Goal: Task Accomplishment & Management: Manage account settings

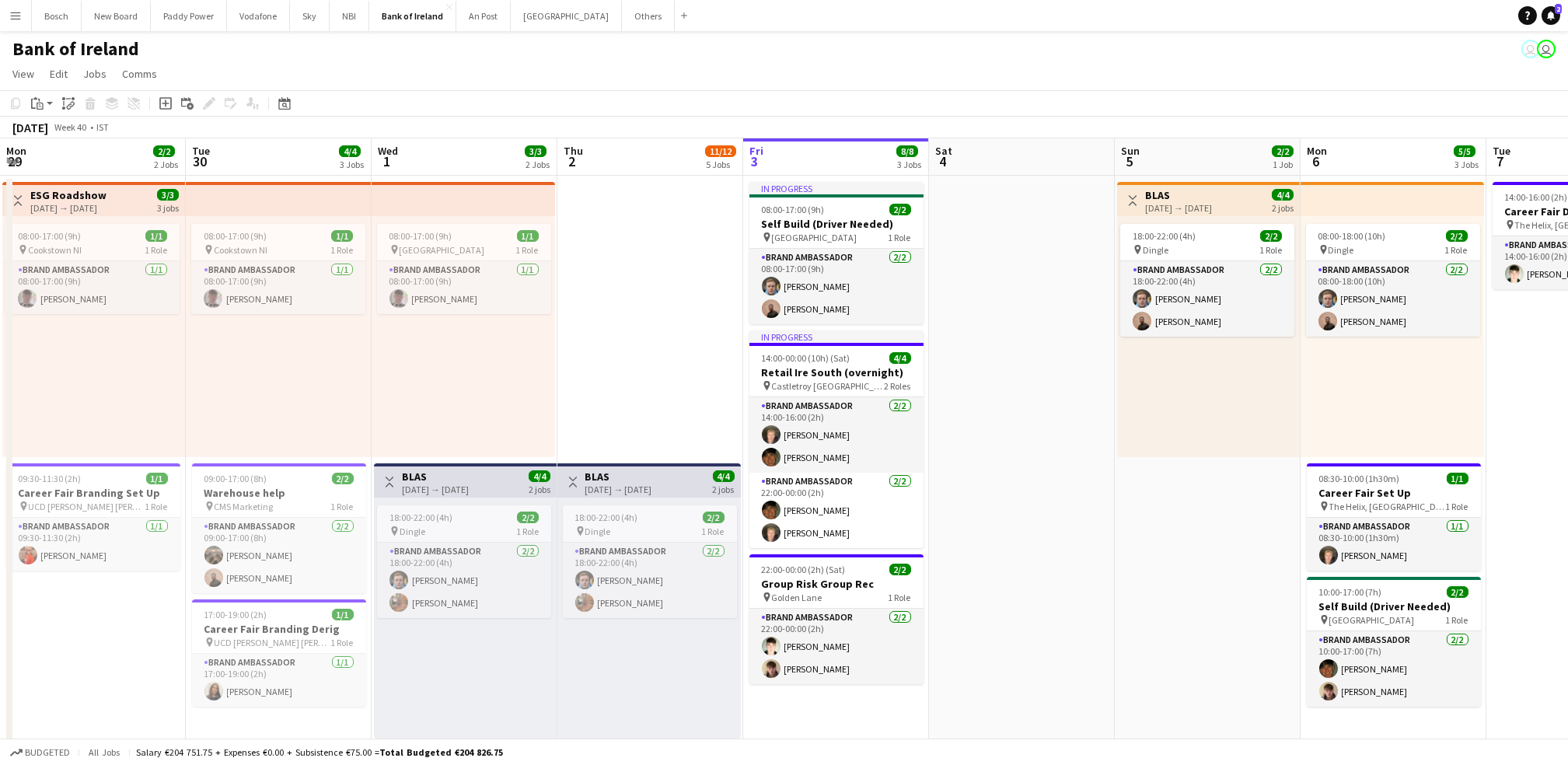
scroll to position [0, 674]
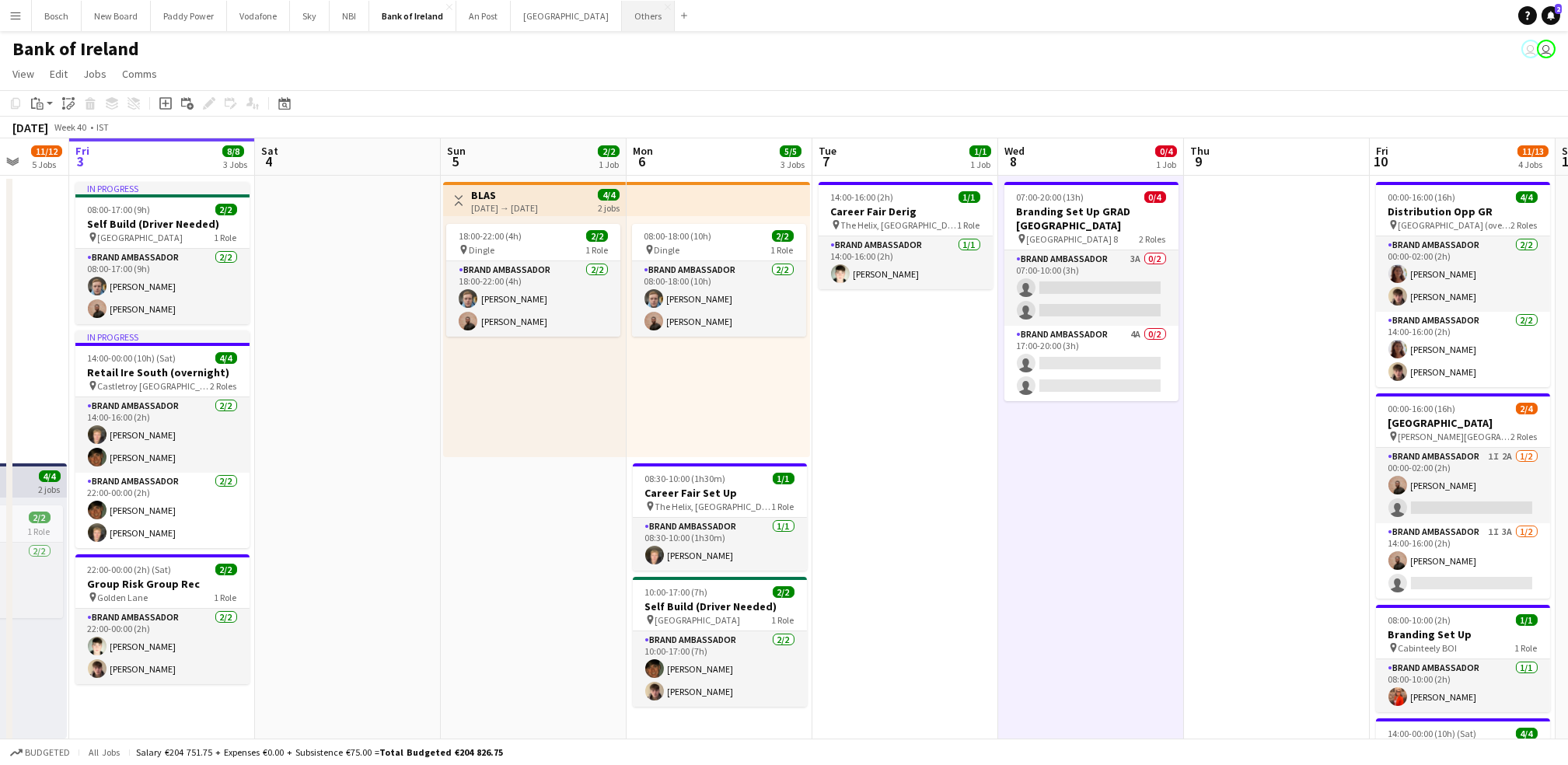
click at [622, 28] on button "Others Close" at bounding box center [647, 16] width 53 height 31
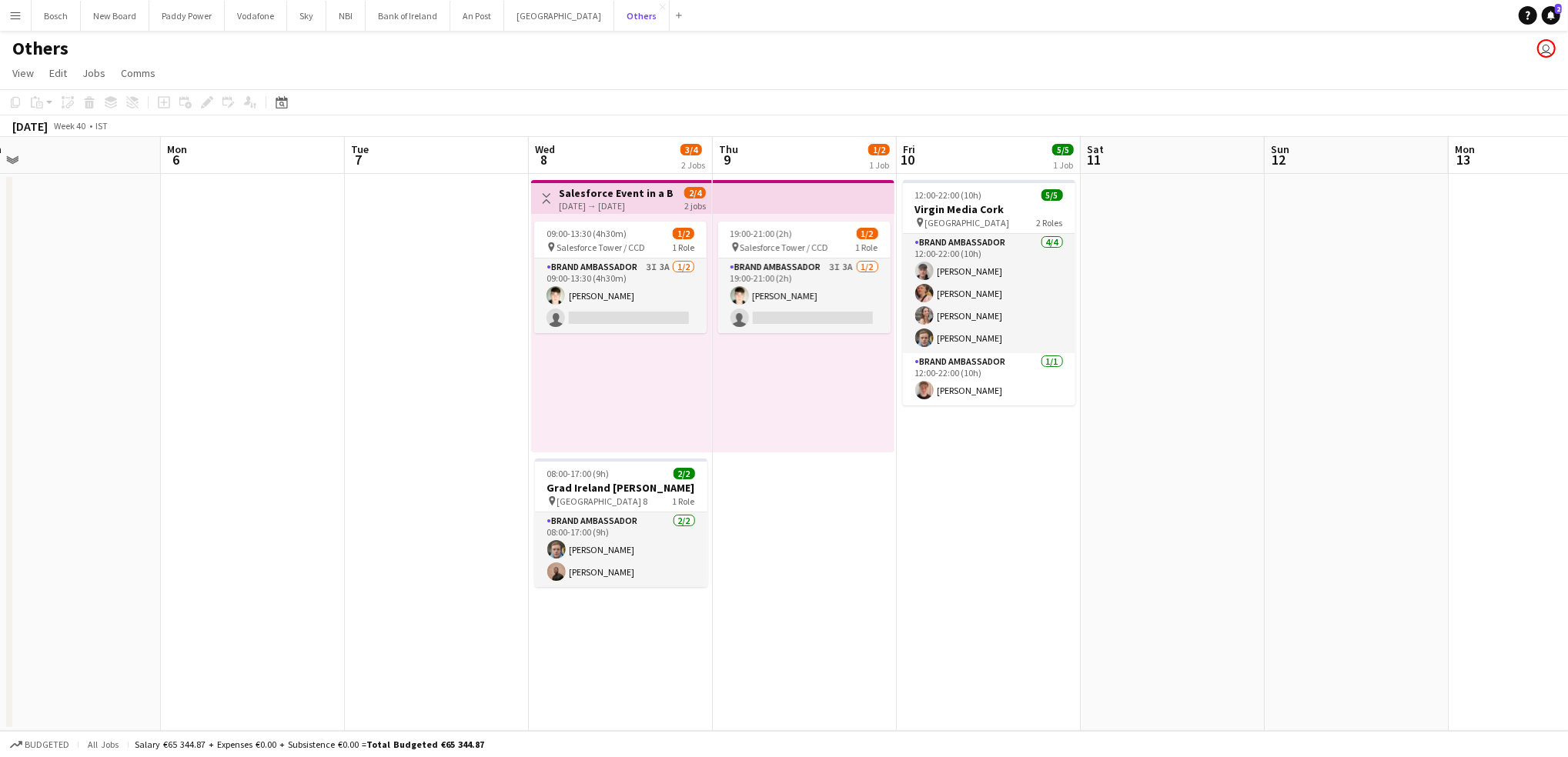
scroll to position [0, 527]
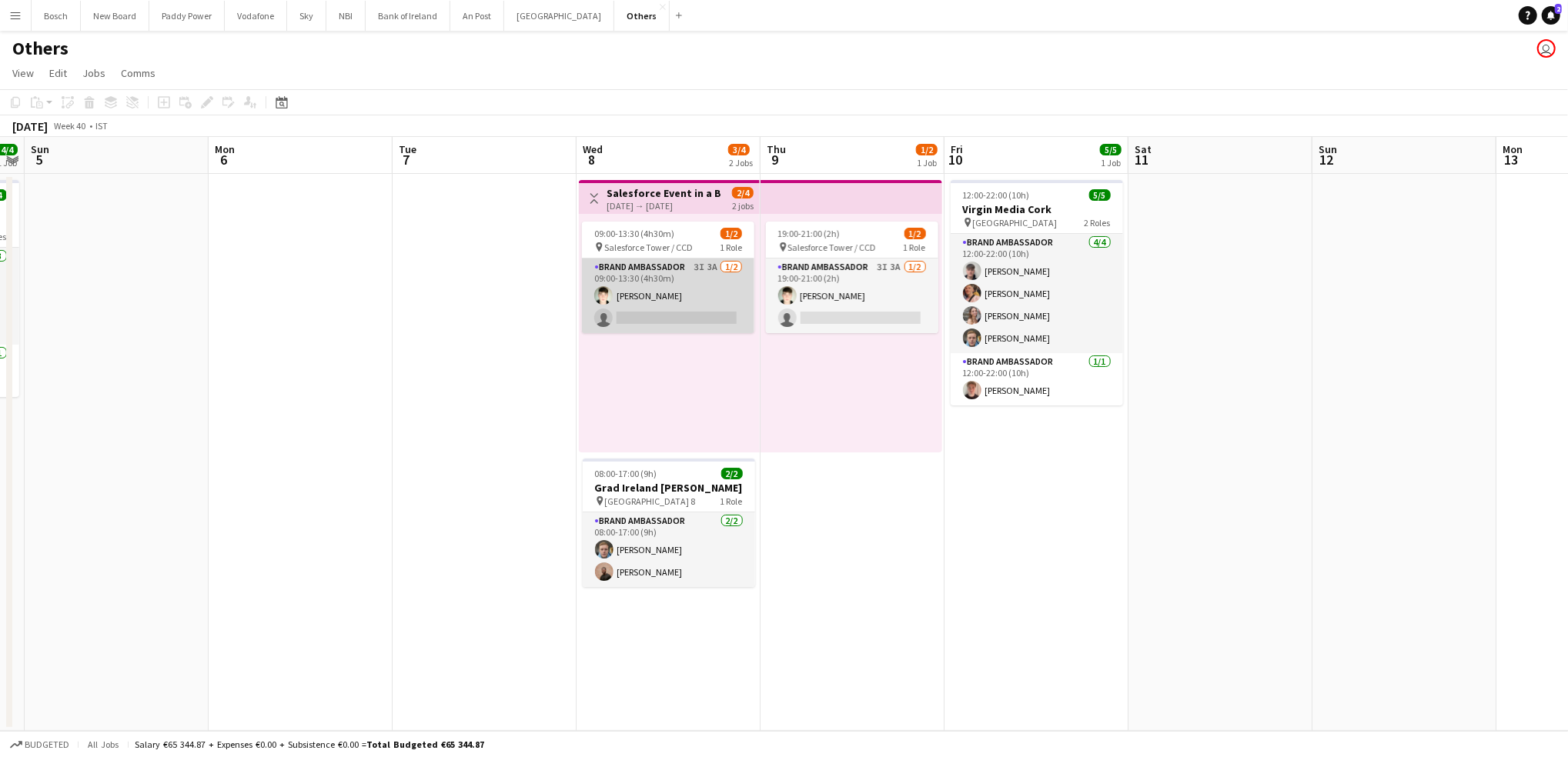
click at [736, 292] on app-card-role "Brand Ambassador 3I 3A [DATE] 09:00-13:30 (4h30m) [PERSON_NAME] single-neutral-…" at bounding box center [668, 295] width 172 height 74
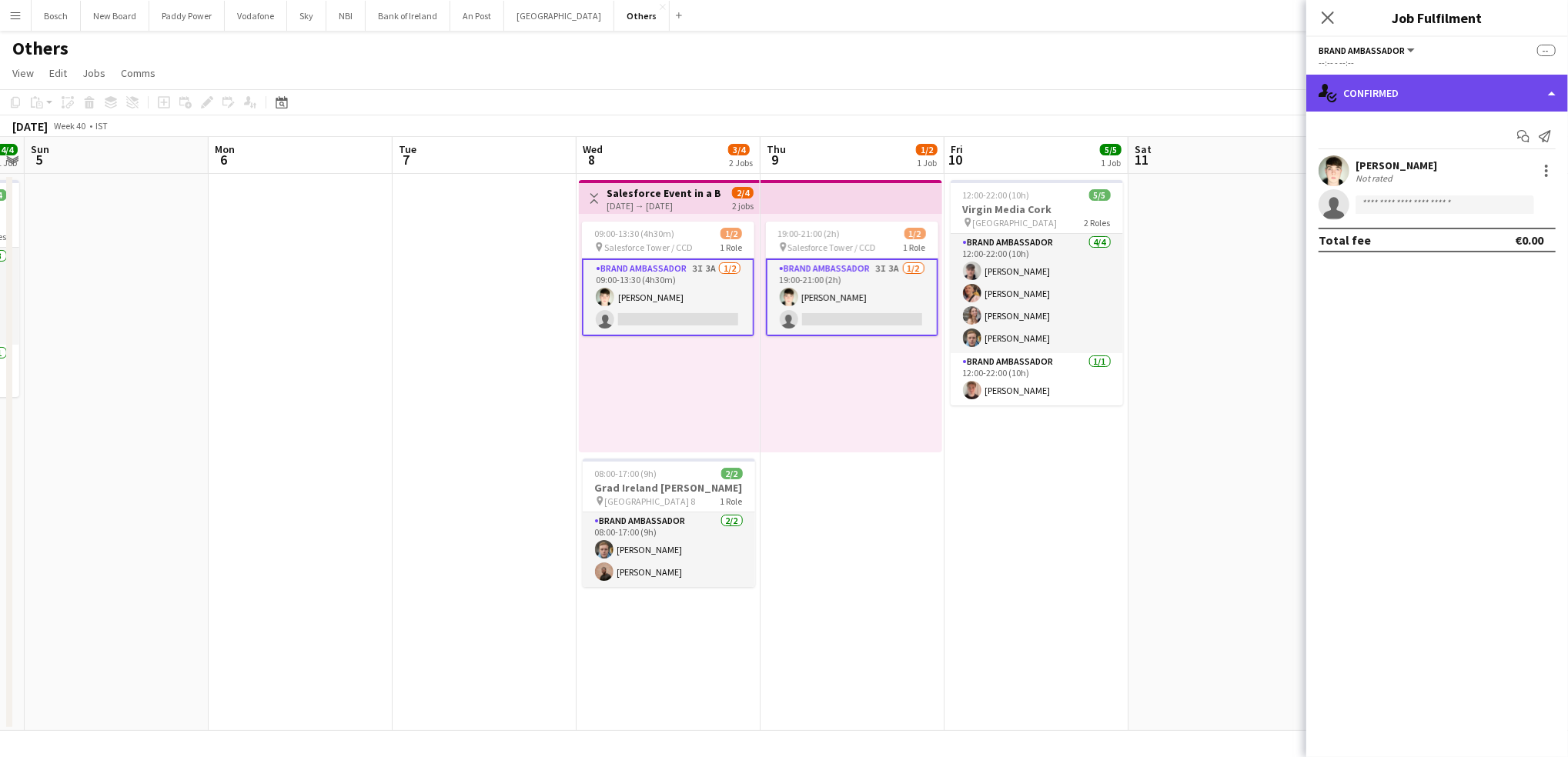
click at [1381, 101] on div "single-neutral-actions-check-2 Confirmed" at bounding box center [1437, 93] width 262 height 37
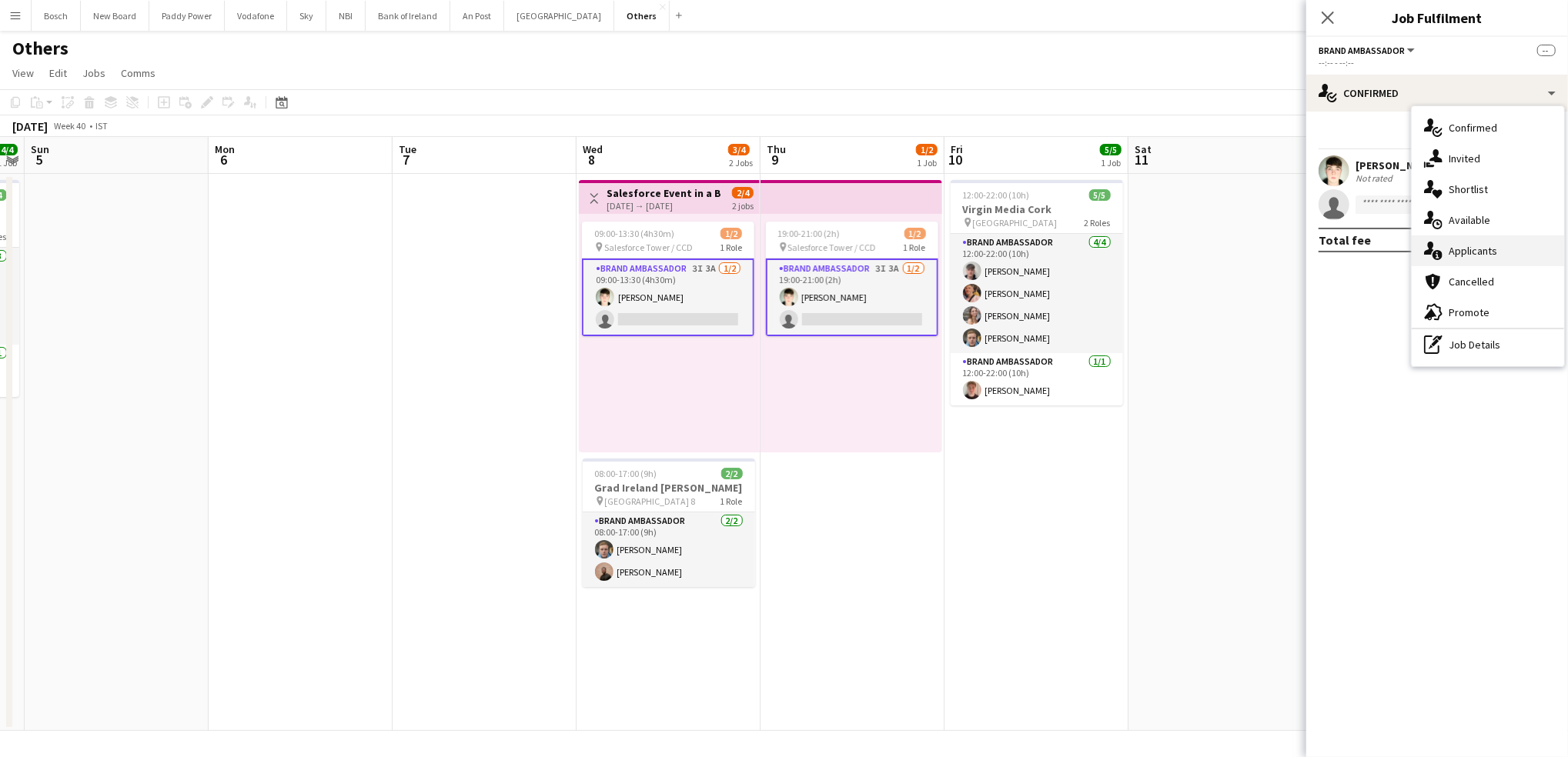
click at [1449, 250] on span "Applicants" at bounding box center [1473, 250] width 49 height 14
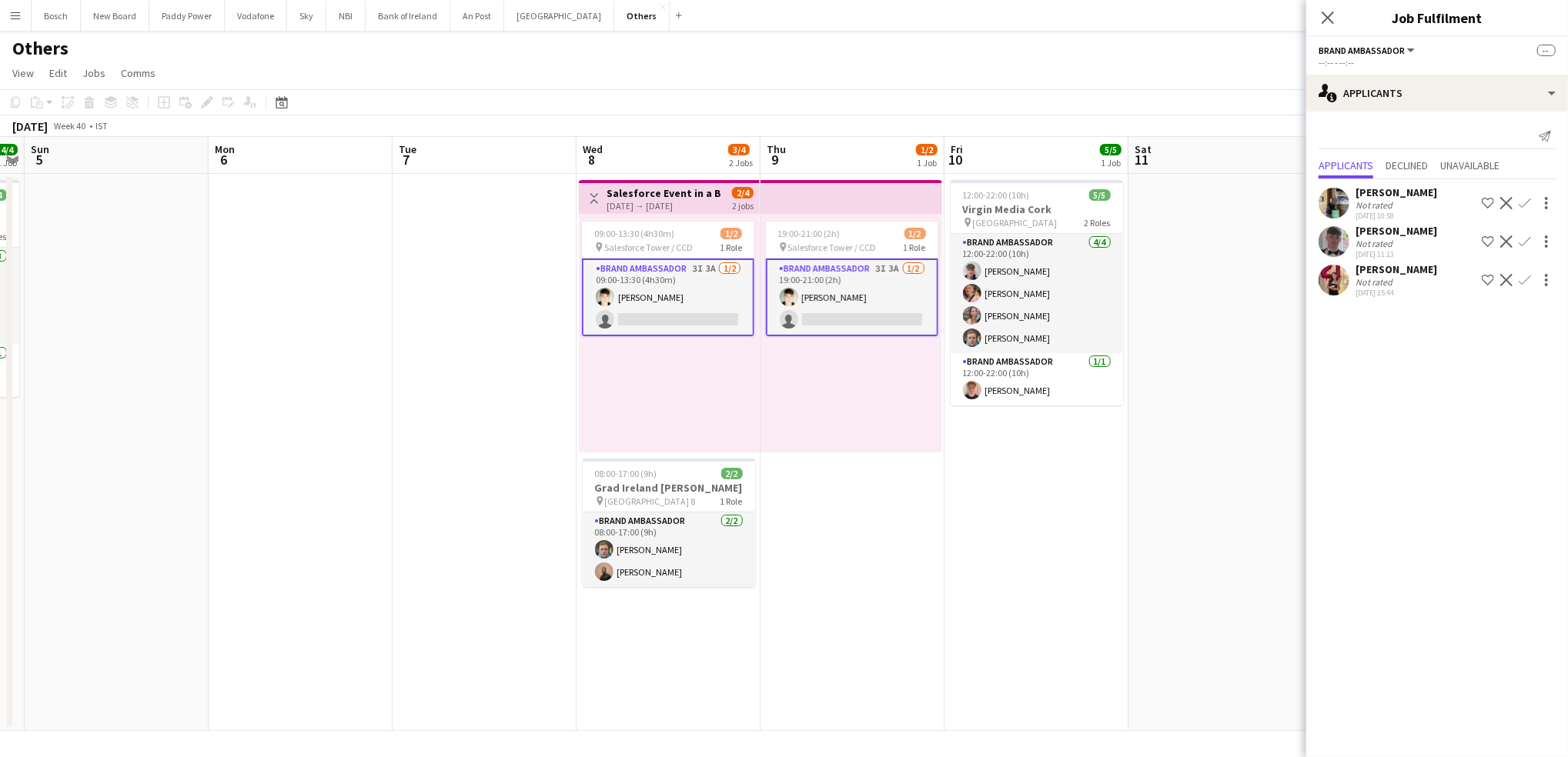
click at [690, 304] on app-card-role "Brand Ambassador 3I 3A [DATE] 09:00-13:30 (4h30m) [PERSON_NAME] single-neutral-…" at bounding box center [668, 297] width 172 height 78
click at [973, 26] on app-navbar "Menu Boards Boards Boards All jobs Status Workforce Workforce My Workforce Recr…" at bounding box center [784, 15] width 1568 height 30
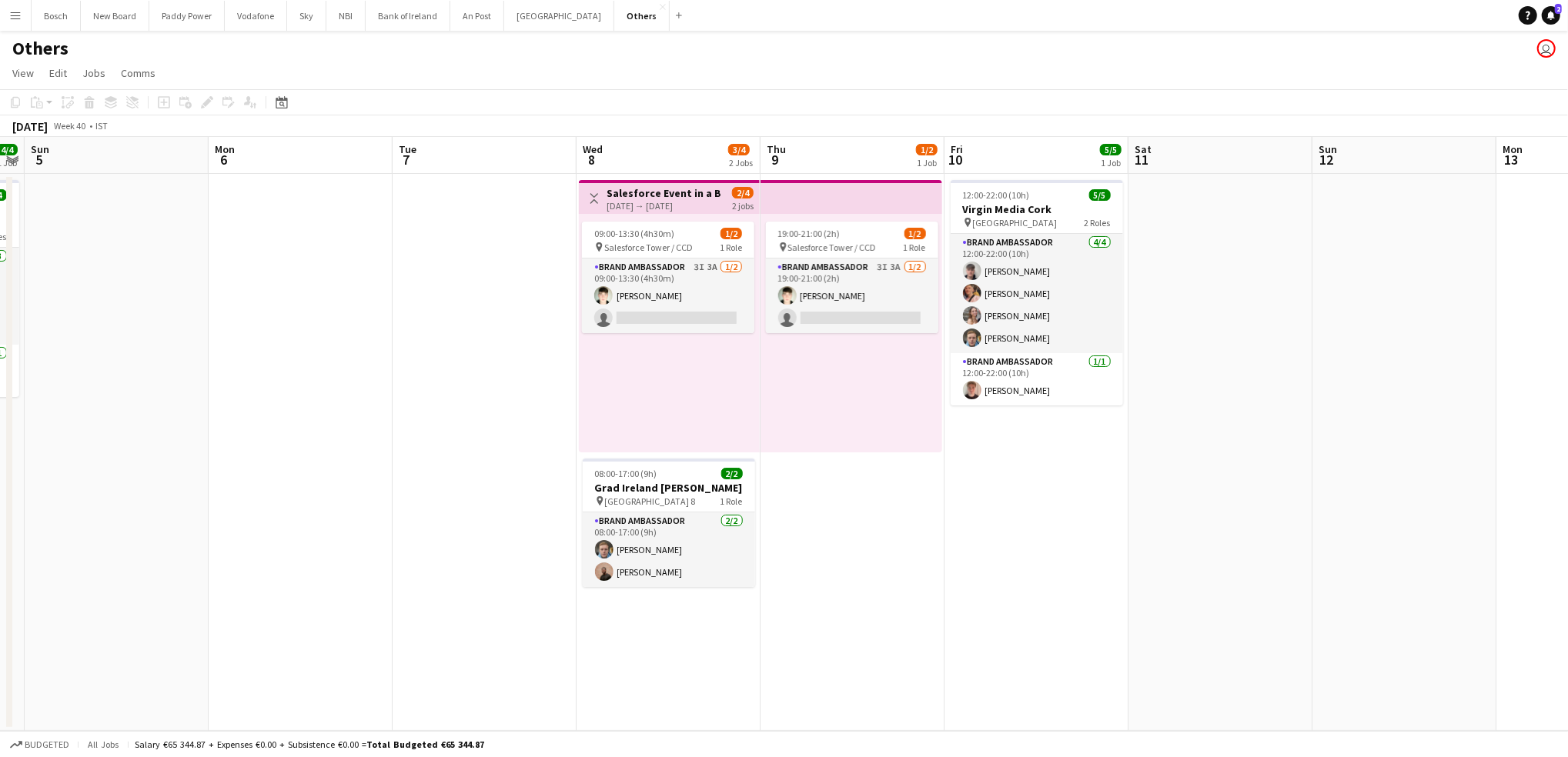
click at [756, 290] on div "09:00-13:30 (4h30m) 1/2 pin Salesforce Tower / CCD 1 Role Brand Ambassador 3I 3…" at bounding box center [669, 333] width 181 height 238
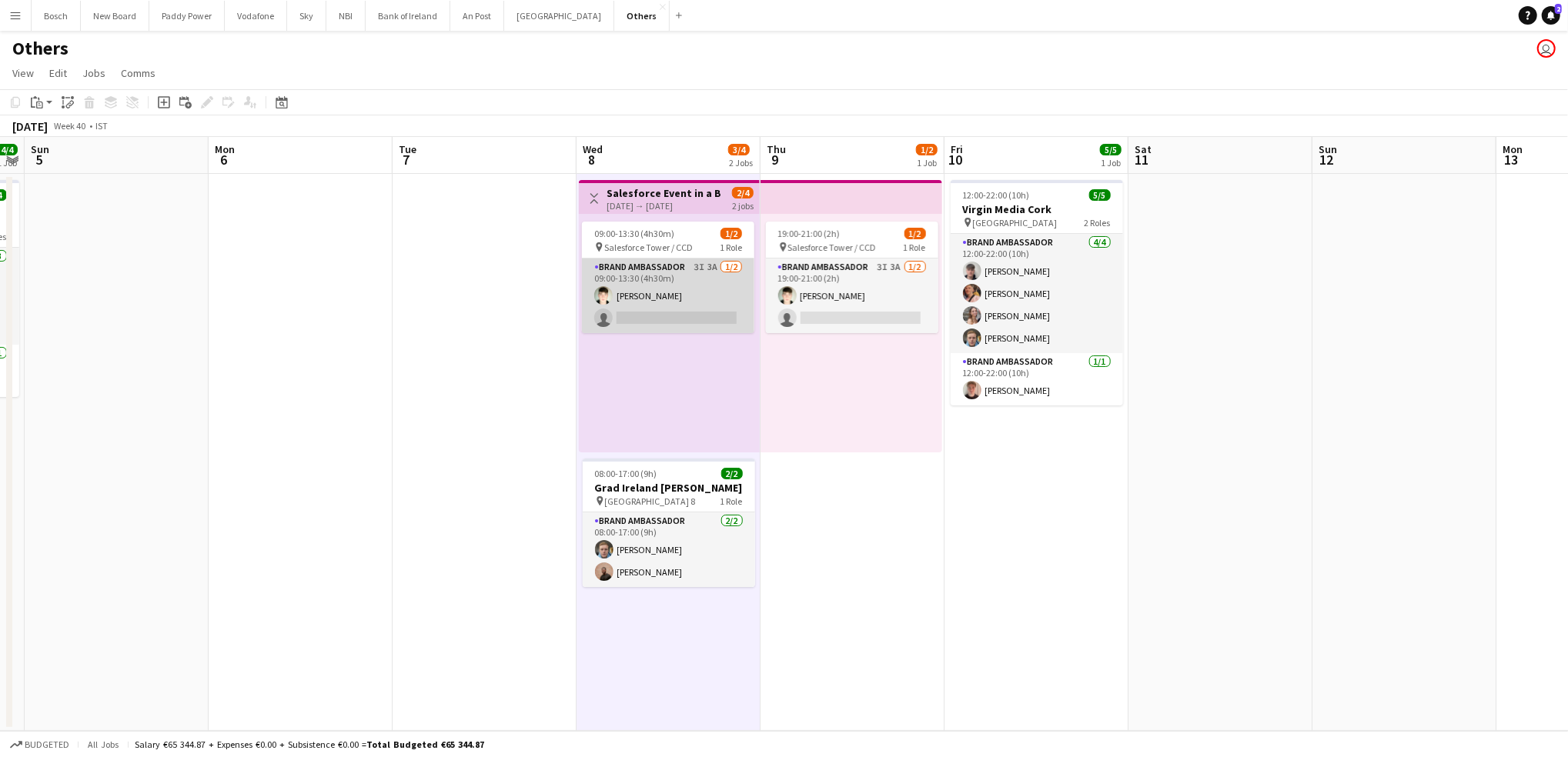
click at [718, 286] on app-card-role "Brand Ambassador 3I 3A [DATE] 09:00-13:30 (4h30m) [PERSON_NAME] single-neutral-…" at bounding box center [668, 295] width 172 height 74
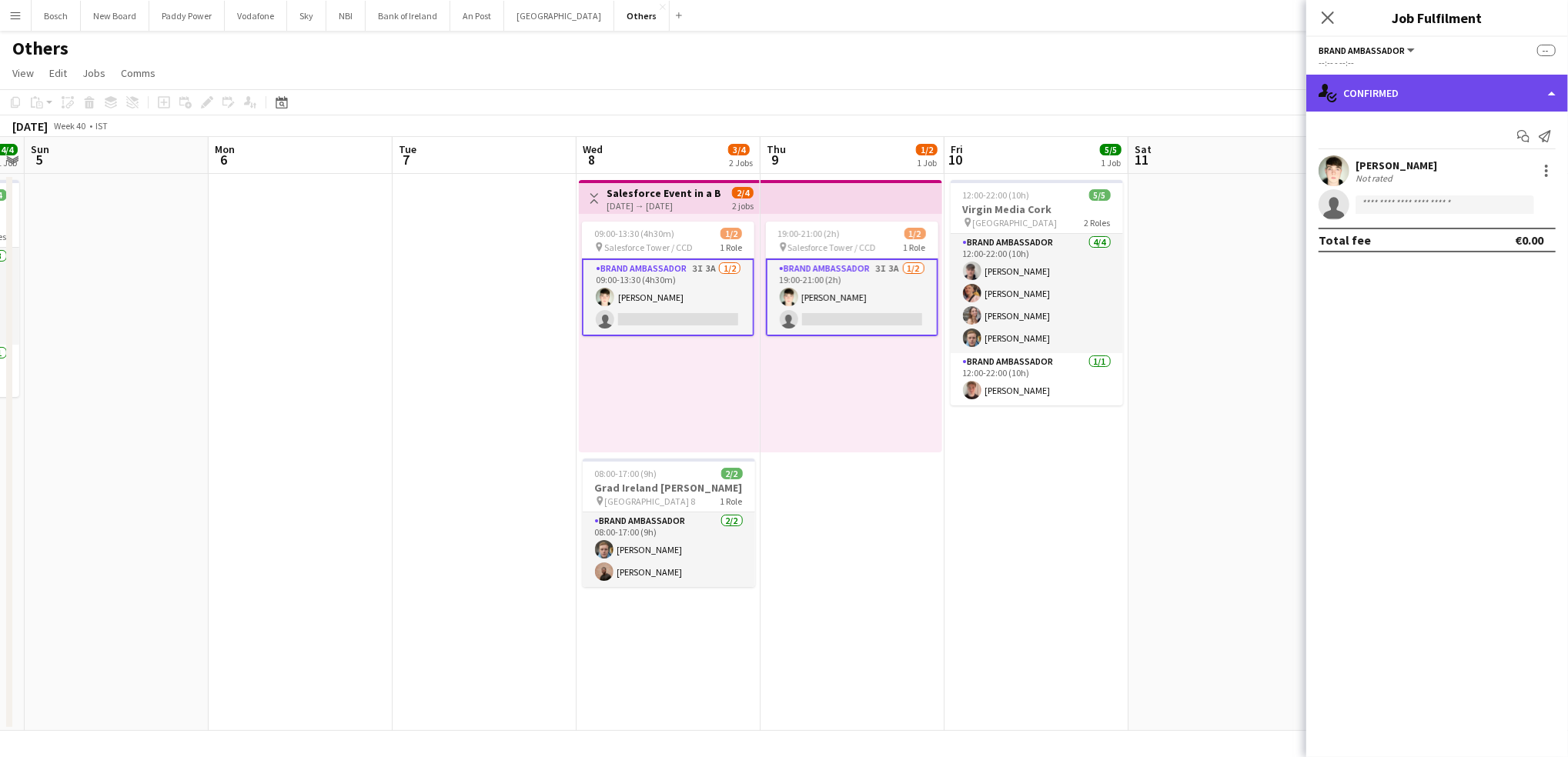
click at [1421, 80] on div "single-neutral-actions-check-2 Confirmed" at bounding box center [1437, 93] width 262 height 37
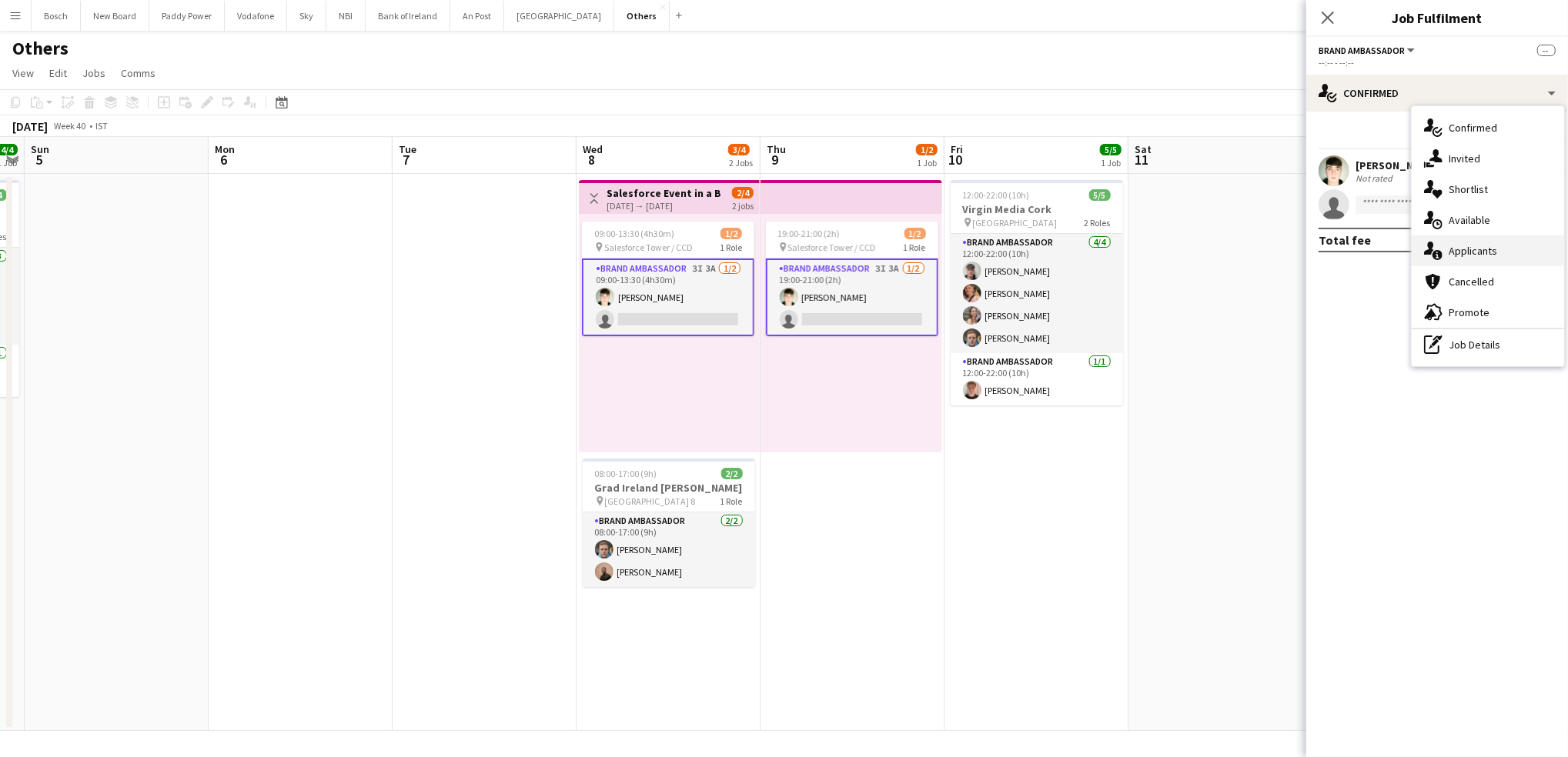
click at [1505, 247] on div "single-neutral-actions-information Applicants" at bounding box center [1488, 250] width 152 height 30
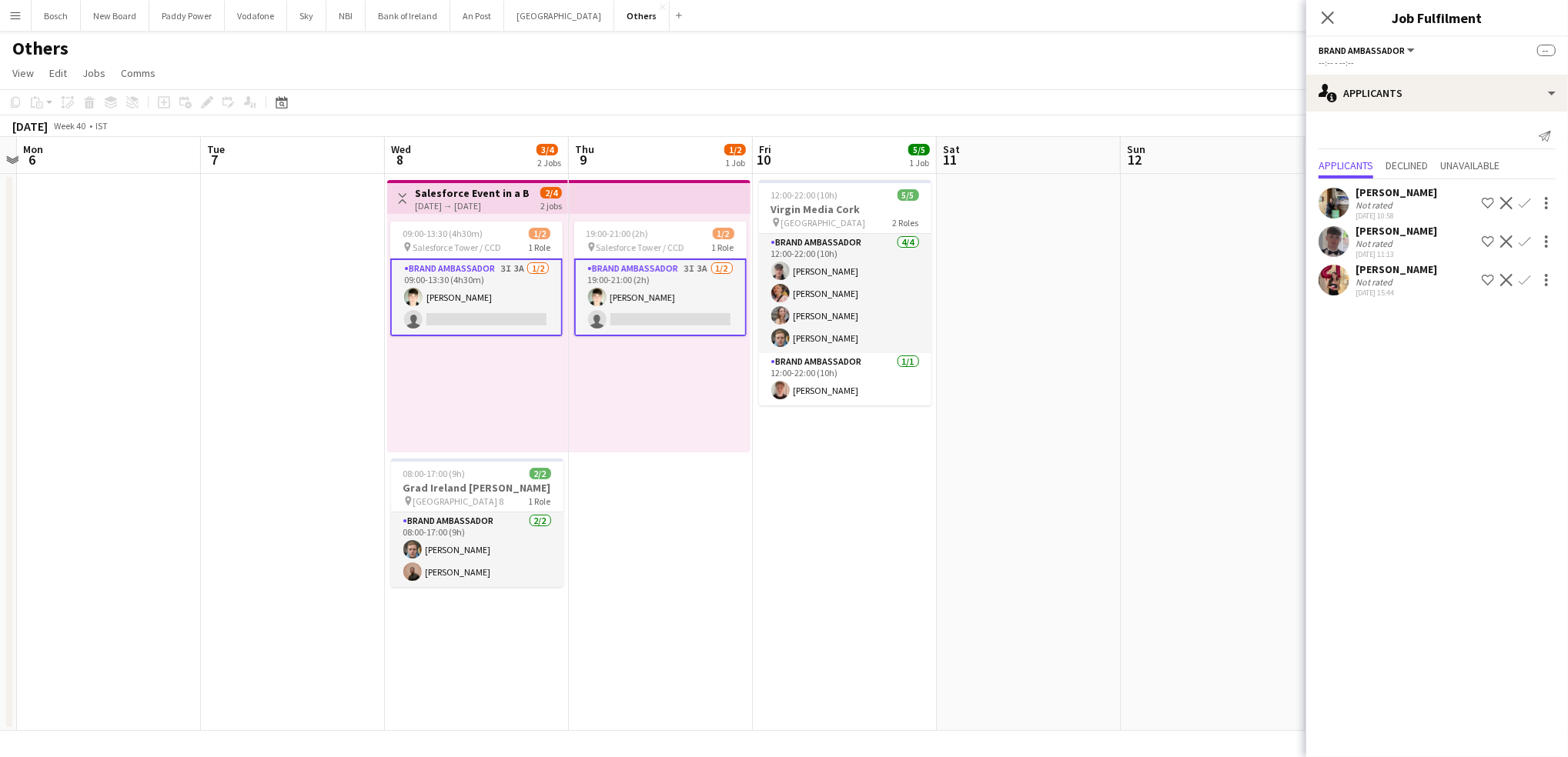
scroll to position [0, 540]
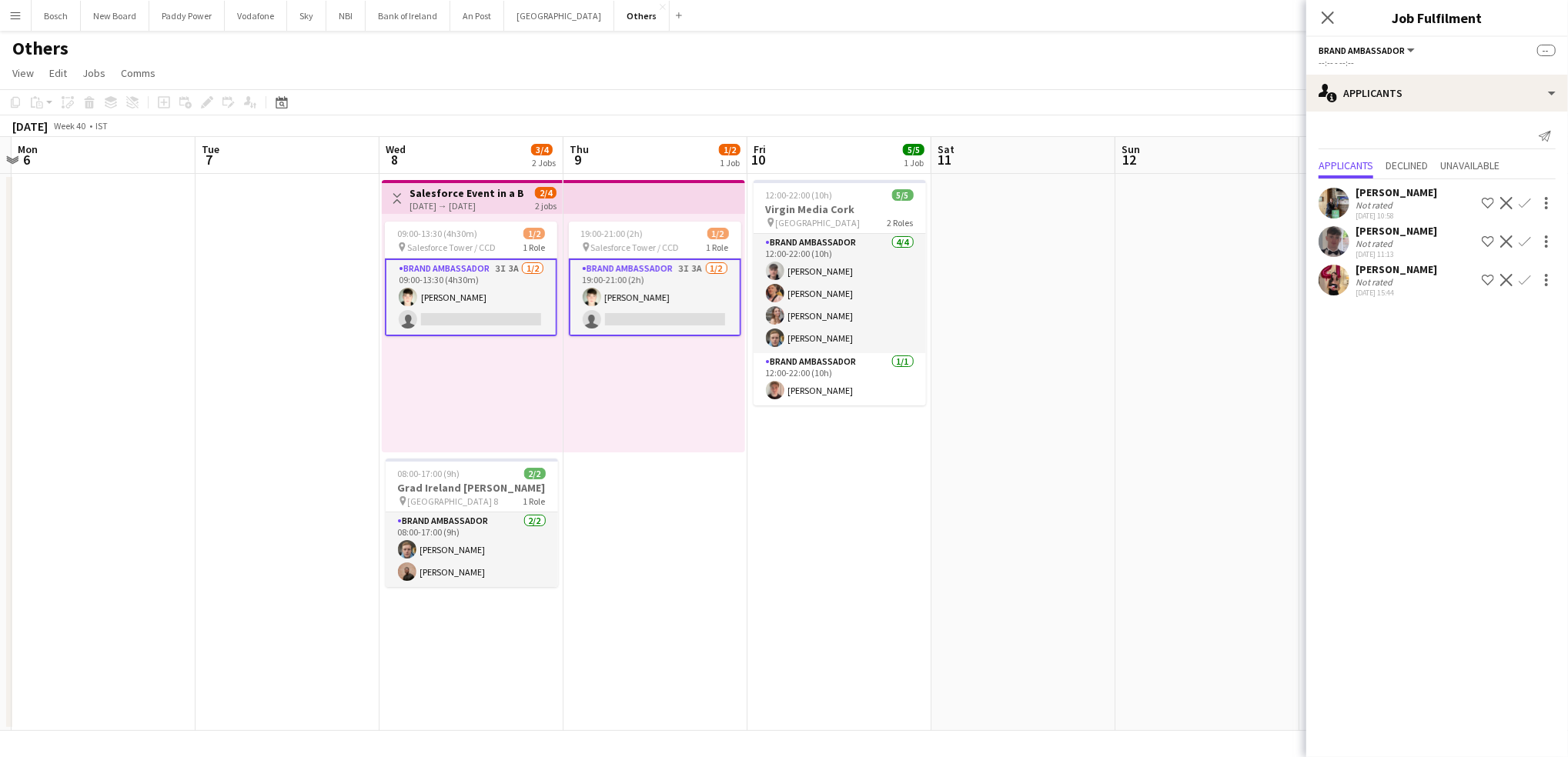
click at [1148, 106] on app-toolbar "Copy Paste Paste Ctrl+V Paste with crew Ctrl+Shift+V Paste linked Job [GEOGRAPH…" at bounding box center [784, 102] width 1568 height 26
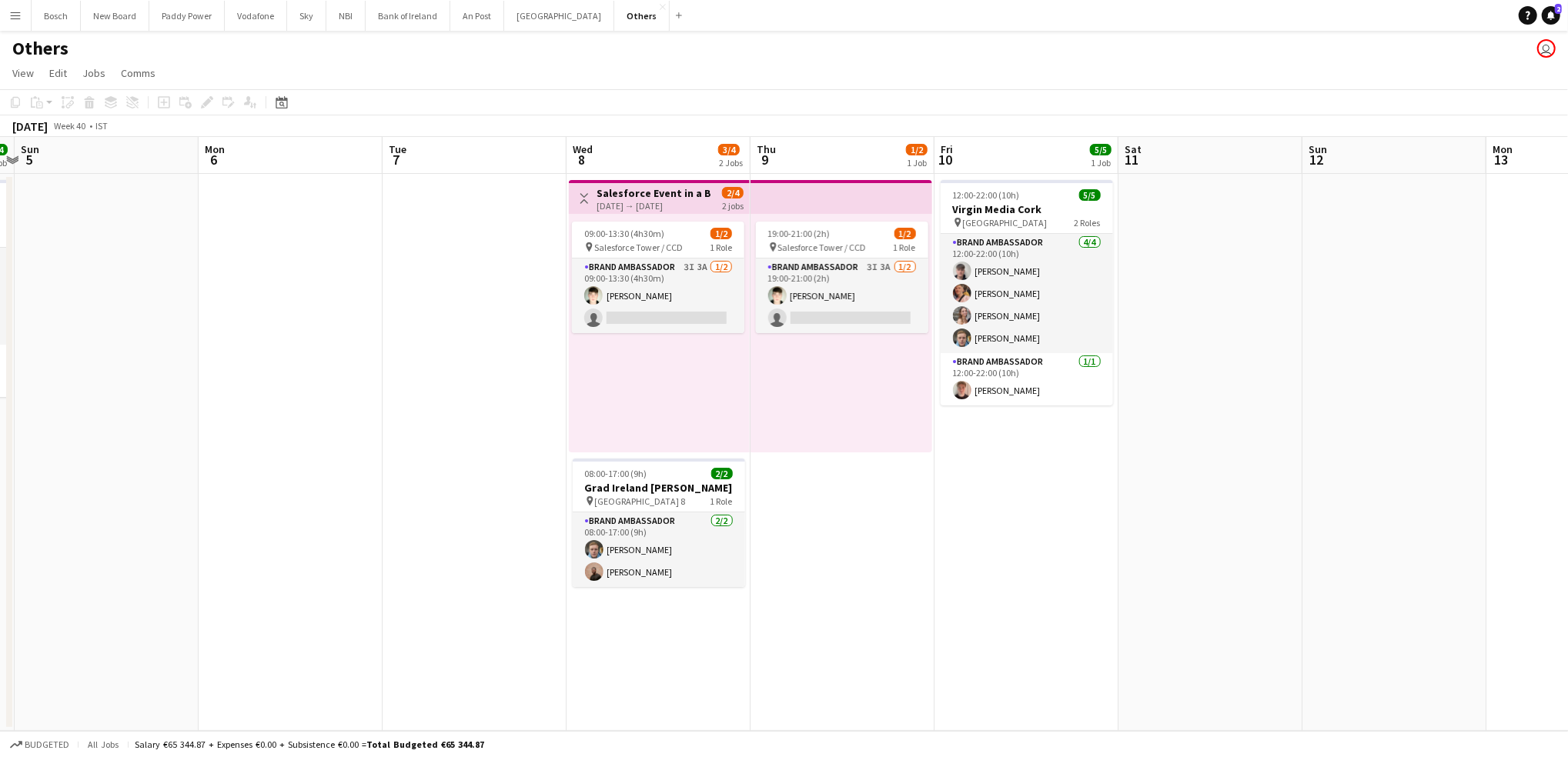
scroll to position [0, 462]
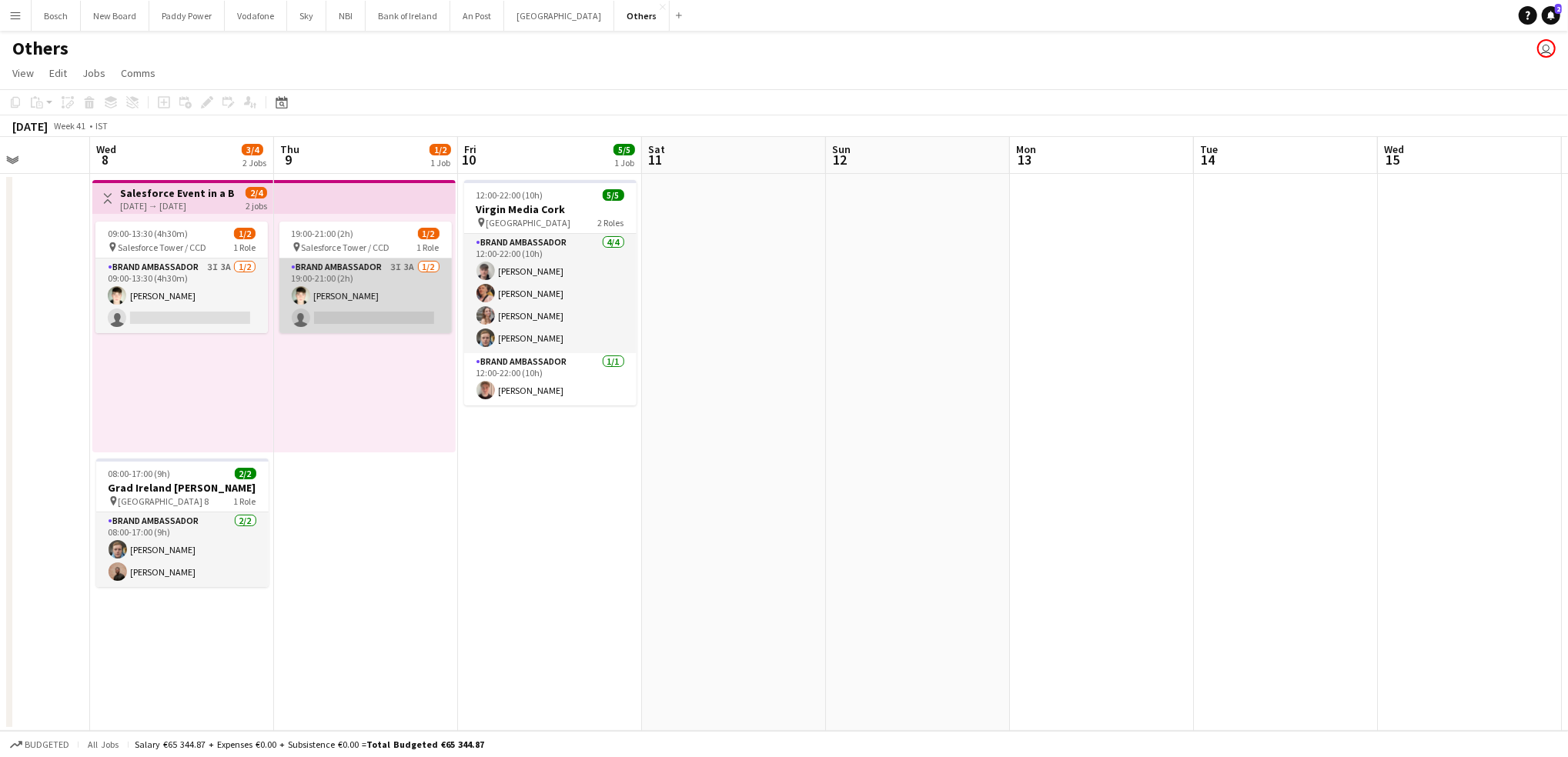
click at [390, 260] on app-card-role "Brand Ambassador 3I 3A [DATE] 19:00-21:00 (2h) [PERSON_NAME] single-neutral-act…" at bounding box center [365, 295] width 172 height 74
